Goal: Communication & Community: Answer question/provide support

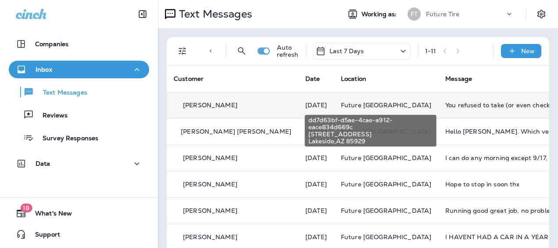
click at [350, 107] on span "Future [GEOGRAPHIC_DATA]" at bounding box center [386, 105] width 90 height 8
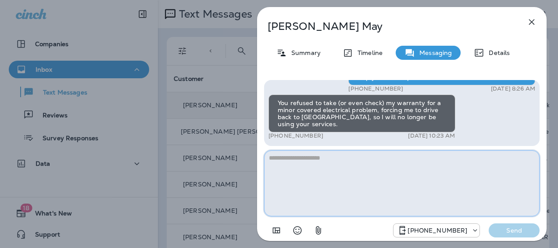
click at [294, 162] on textarea at bounding box center [402, 183] width 276 height 66
type textarea "*"
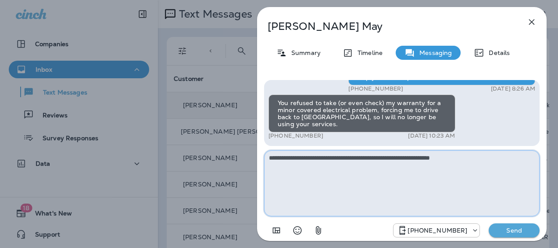
type textarea "**********"
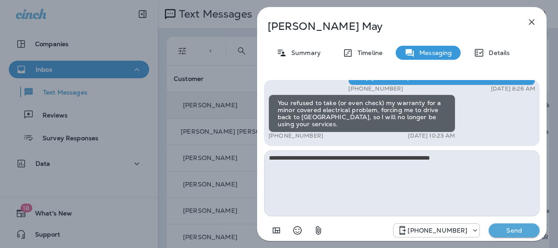
click at [505, 227] on p "Send" at bounding box center [514, 230] width 37 height 8
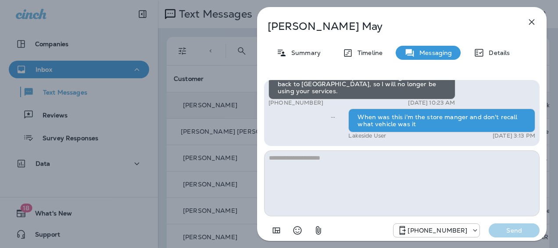
click at [531, 21] on icon "button" at bounding box center [533, 22] width 6 height 6
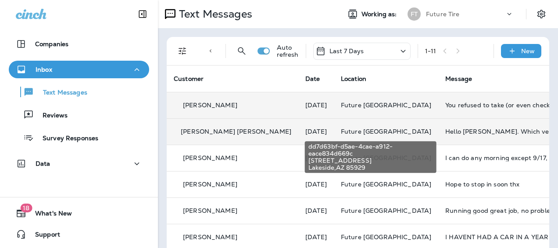
click at [381, 130] on span "Future [GEOGRAPHIC_DATA]" at bounding box center [386, 131] width 90 height 8
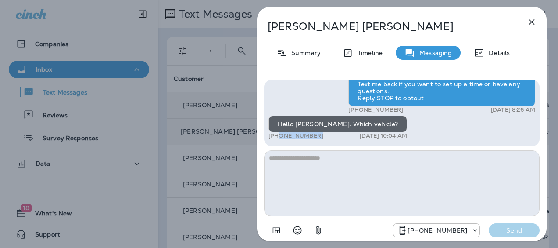
drag, startPoint x: 323, startPoint y: 133, endPoint x: 276, endPoint y: 136, distance: 47.5
click at [276, 136] on div "+1 (480) 868-5352 [DATE] 10:04 AM" at bounding box center [338, 135] width 139 height 7
copy p "[PHONE_NUMBER]"
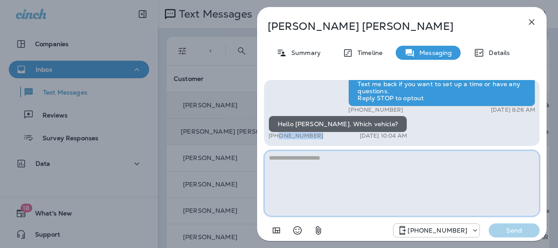
click at [290, 164] on textarea at bounding box center [402, 183] width 276 height 66
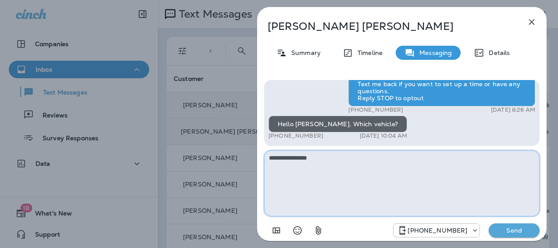
type textarea "**********"
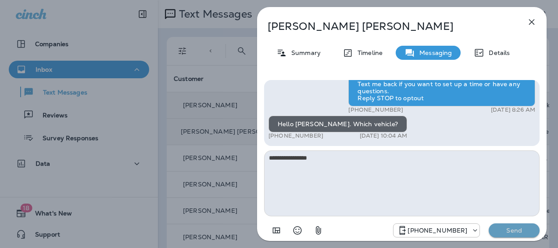
click at [513, 227] on p "Send" at bounding box center [514, 230] width 37 height 8
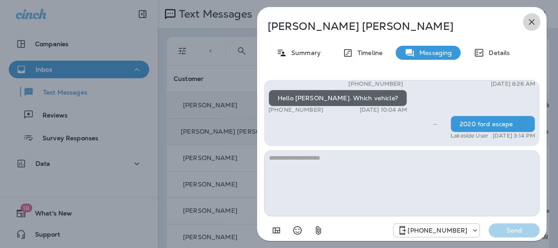
click at [530, 19] on icon "button" at bounding box center [533, 22] width 6 height 6
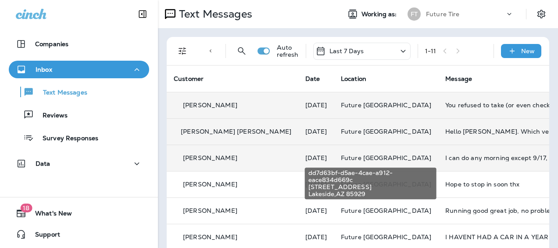
click at [378, 158] on span "Future [GEOGRAPHIC_DATA]" at bounding box center [386, 158] width 90 height 8
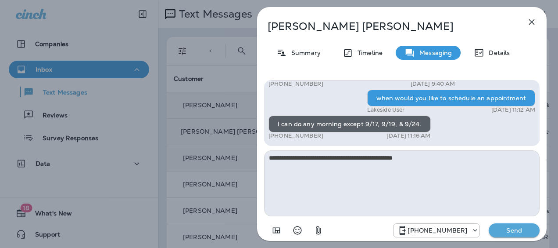
type textarea "**********"
click at [511, 228] on p "Send" at bounding box center [514, 230] width 37 height 8
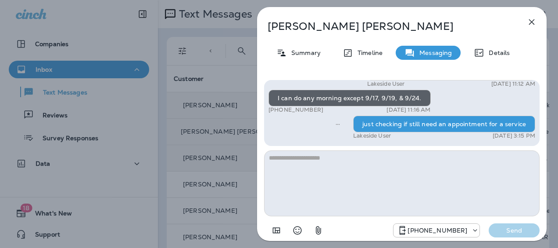
click at [535, 21] on icon "button" at bounding box center [532, 22] width 11 height 11
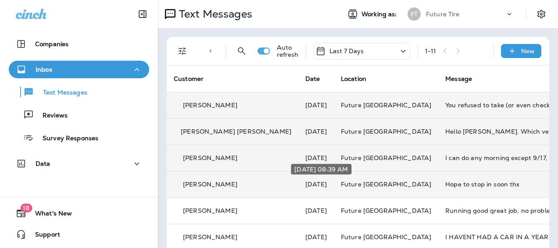
click at [311, 184] on p "[DATE]" at bounding box center [317, 183] width 22 height 7
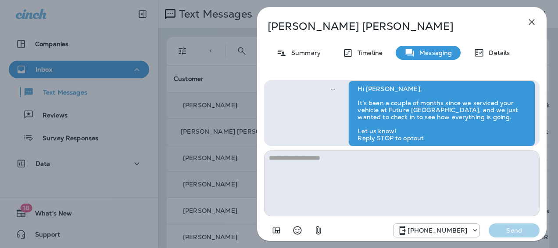
scroll to position [-68, 0]
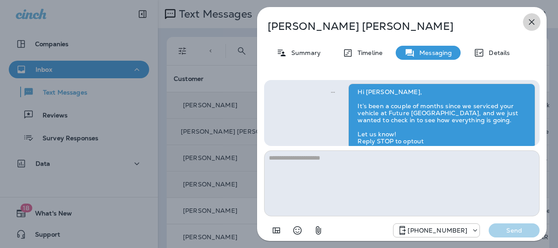
click at [530, 20] on icon "button" at bounding box center [532, 22] width 11 height 11
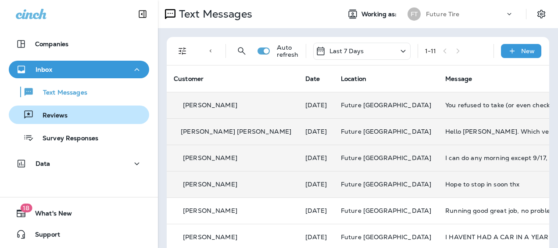
click at [57, 114] on p "Reviews" at bounding box center [51, 116] width 34 height 8
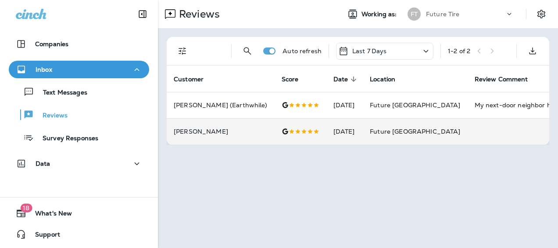
click at [370, 131] on span "Future [GEOGRAPHIC_DATA]" at bounding box center [415, 131] width 90 height 8
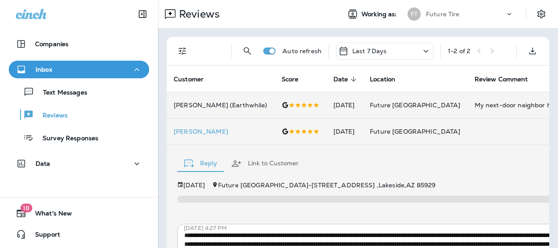
click at [327, 105] on td "[DATE]" at bounding box center [345, 105] width 37 height 26
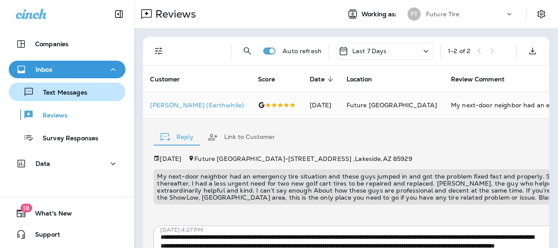
click at [86, 93] on div "Text Messages" at bounding box center [67, 91] width 110 height 13
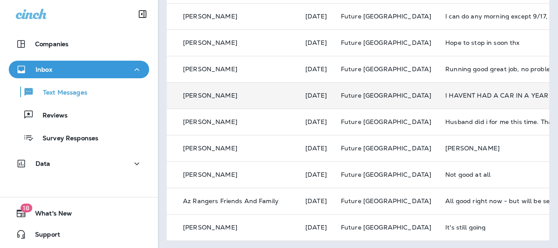
scroll to position [149, 0]
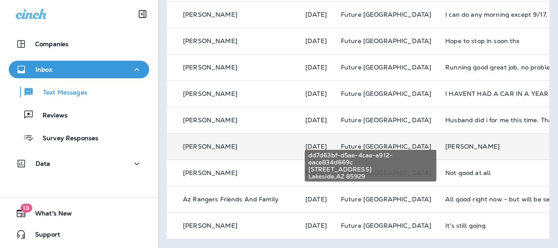
click at [380, 142] on span "Future [GEOGRAPHIC_DATA]" at bounding box center [386, 146] width 90 height 8
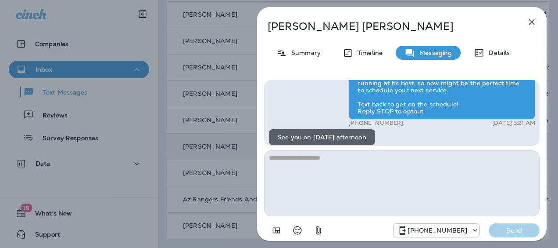
scroll to position [-108, 0]
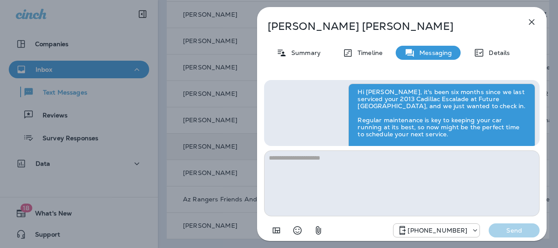
click at [529, 20] on icon "button" at bounding box center [532, 22] width 11 height 11
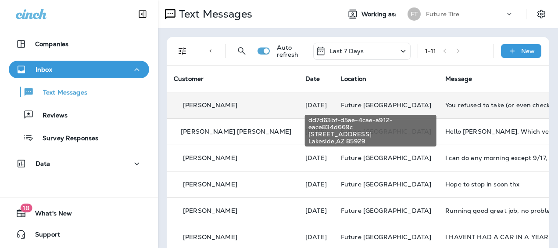
click at [379, 106] on span "Future [GEOGRAPHIC_DATA]" at bounding box center [386, 105] width 90 height 8
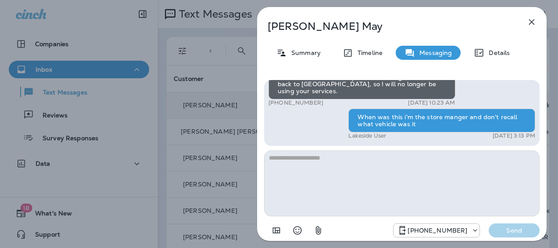
scroll to position [-97, 0]
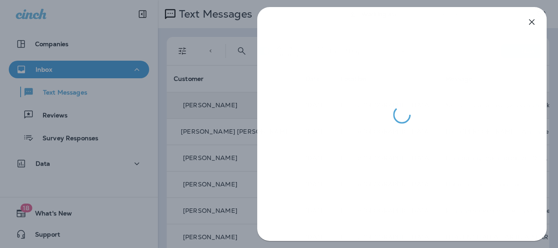
click at [102, 46] on div at bounding box center [279, 124] width 558 height 248
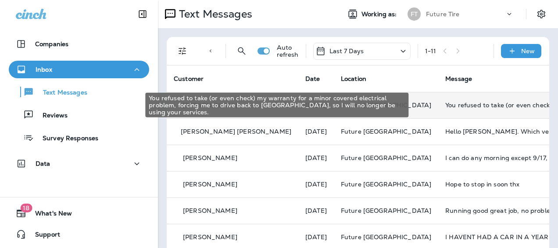
click at [446, 103] on div "You refused to take (or even check) my warranty for a minor covered electrical …" at bounding box center [505, 104] width 118 height 7
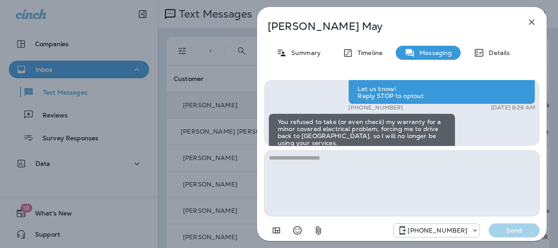
scroll to position [-97, 0]
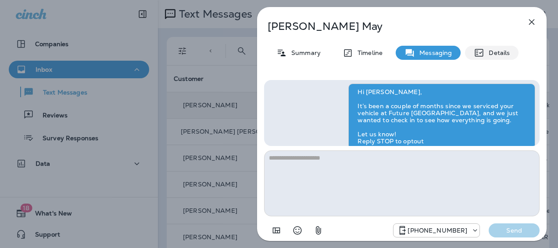
click at [504, 49] on p "Details" at bounding box center [497, 52] width 25 height 7
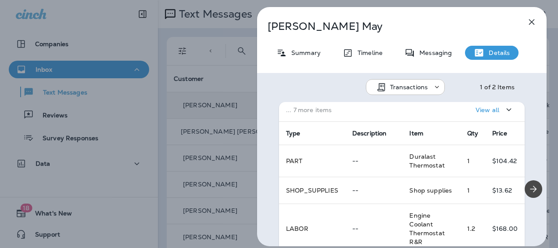
scroll to position [132, 0]
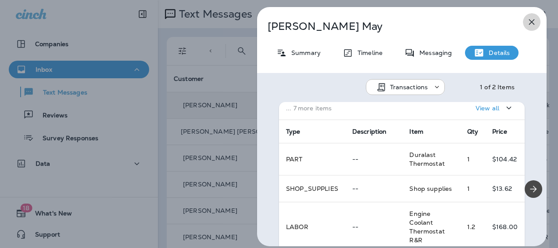
click at [531, 18] on icon "button" at bounding box center [532, 22] width 11 height 11
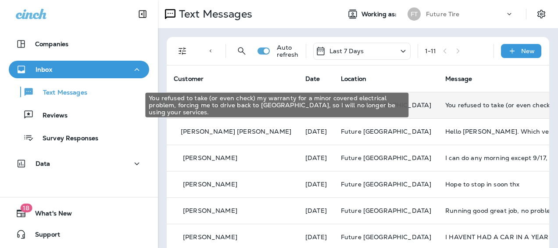
click at [448, 104] on div "You refused to take (or even check) my warranty for a minor covered electrical …" at bounding box center [505, 104] width 118 height 7
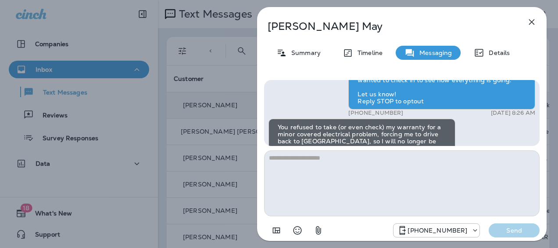
scroll to position [-97, 0]
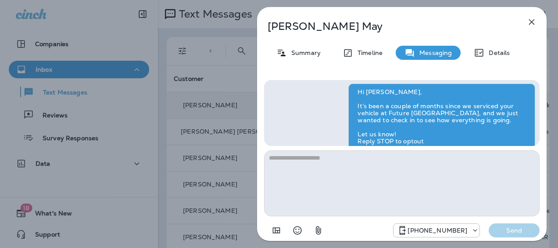
click at [532, 20] on icon "button" at bounding box center [532, 22] width 11 height 11
